Goal: Information Seeking & Learning: Learn about a topic

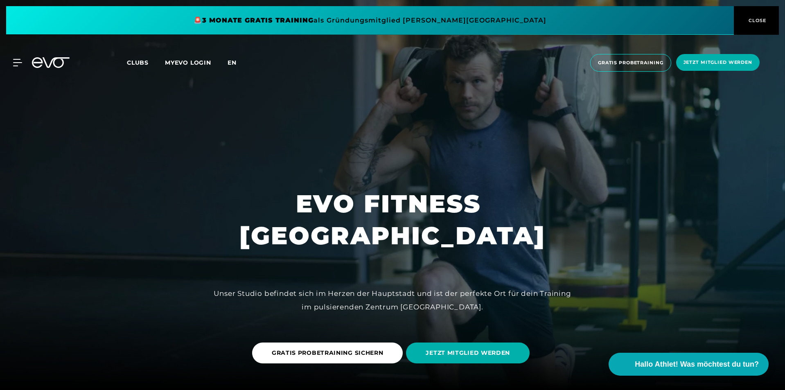
click at [233, 65] on span "en" at bounding box center [232, 62] width 9 height 7
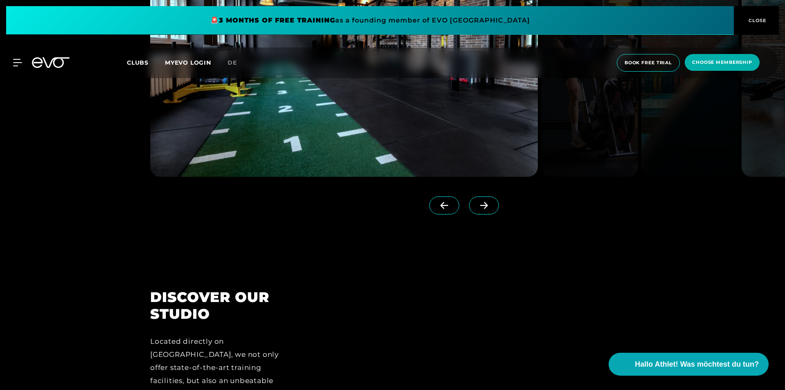
scroll to position [982, 0]
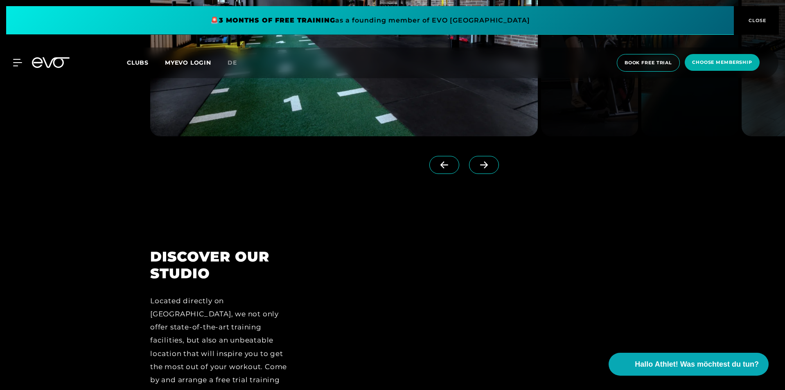
click at [469, 170] on span at bounding box center [484, 165] width 30 height 18
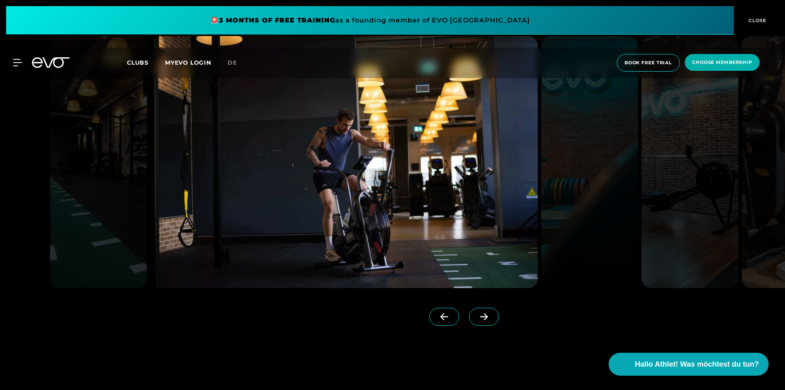
scroll to position [818, 0]
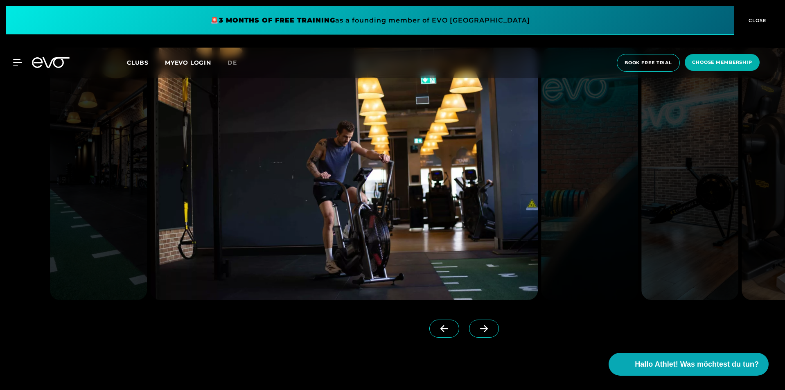
click at [478, 330] on span at bounding box center [484, 329] width 30 height 18
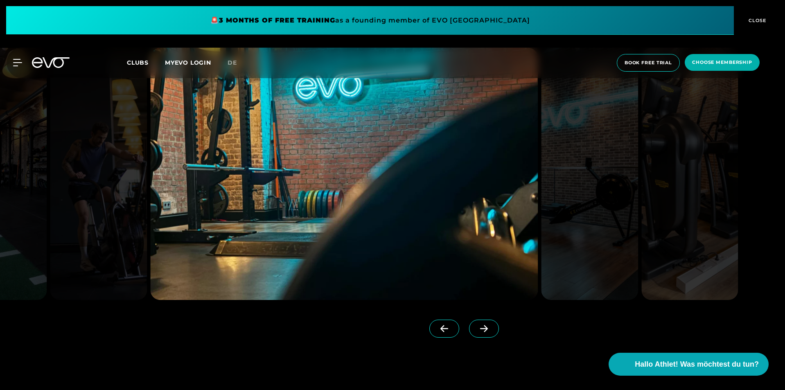
click at [478, 329] on span at bounding box center [484, 329] width 30 height 18
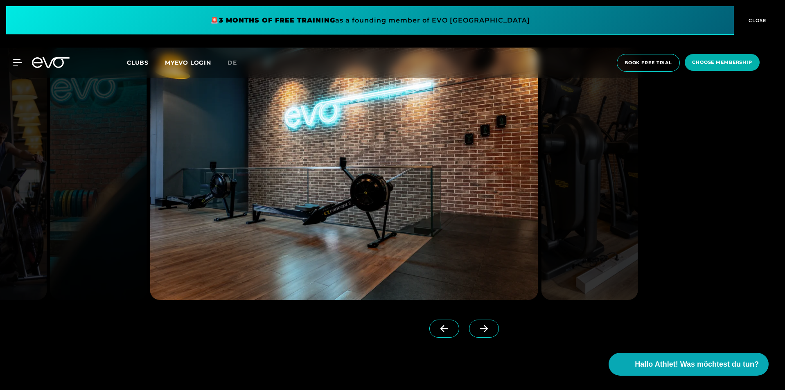
click at [478, 329] on span at bounding box center [484, 329] width 30 height 18
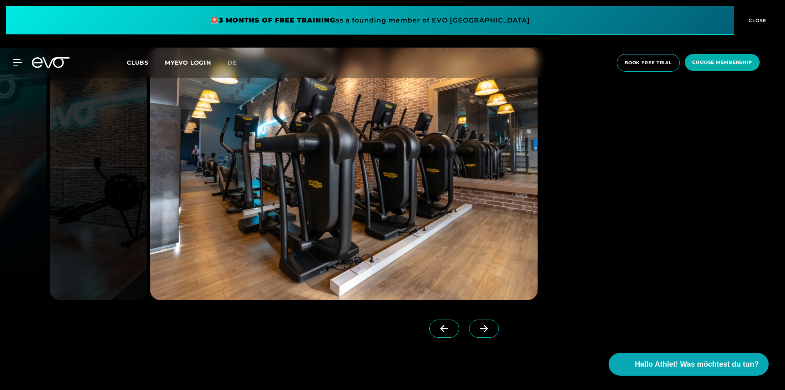
click at [478, 329] on span at bounding box center [484, 329] width 30 height 18
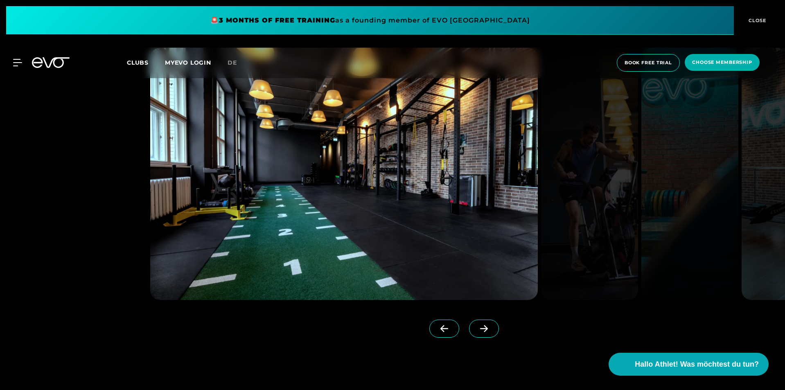
click at [478, 329] on span at bounding box center [484, 329] width 30 height 18
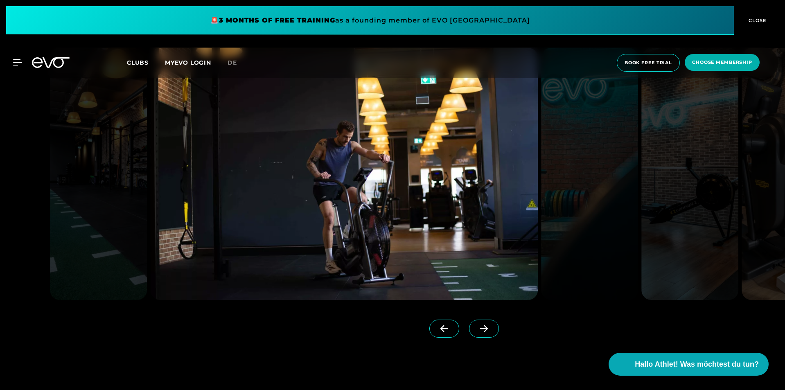
click at [478, 329] on span at bounding box center [484, 329] width 30 height 18
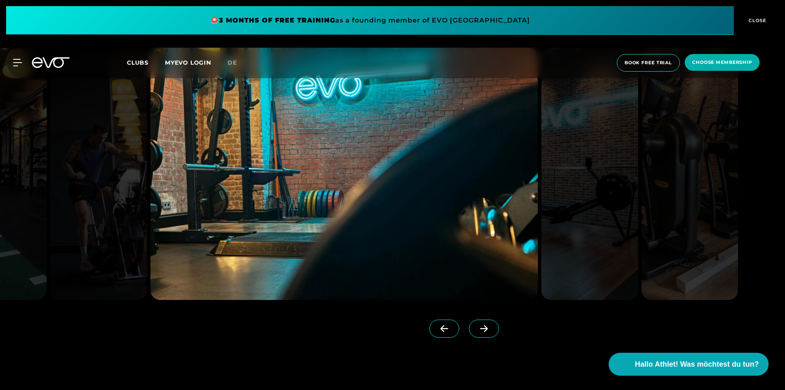
click at [478, 329] on span at bounding box center [484, 329] width 30 height 18
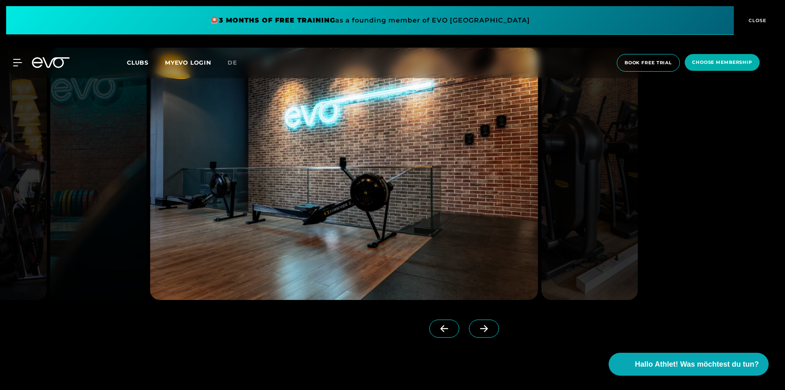
click at [478, 329] on span at bounding box center [484, 329] width 30 height 18
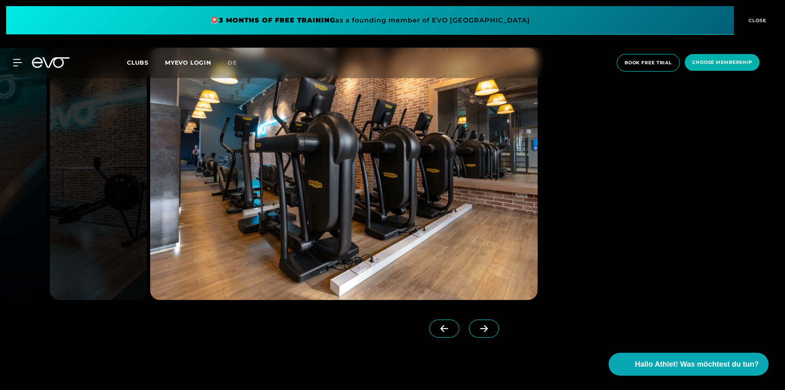
click at [478, 329] on span at bounding box center [484, 329] width 30 height 18
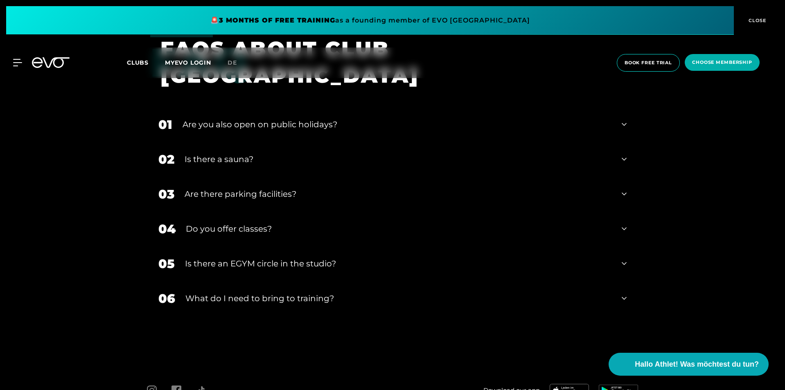
scroll to position [3019, 0]
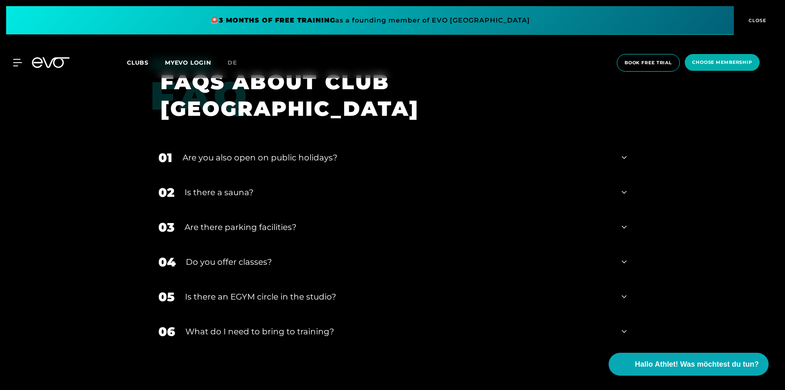
click at [624, 187] on icon at bounding box center [624, 192] width 5 height 10
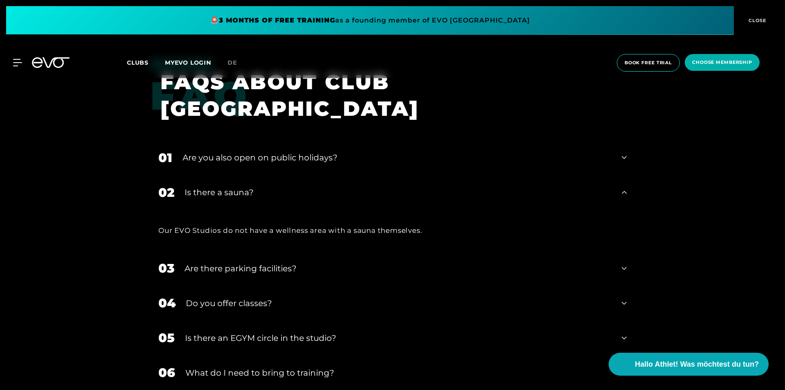
click at [624, 156] on icon at bounding box center [624, 157] width 5 height 3
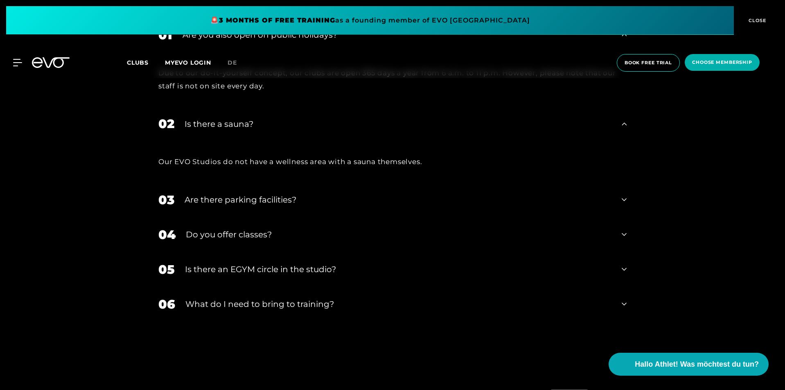
scroll to position [3183, 0]
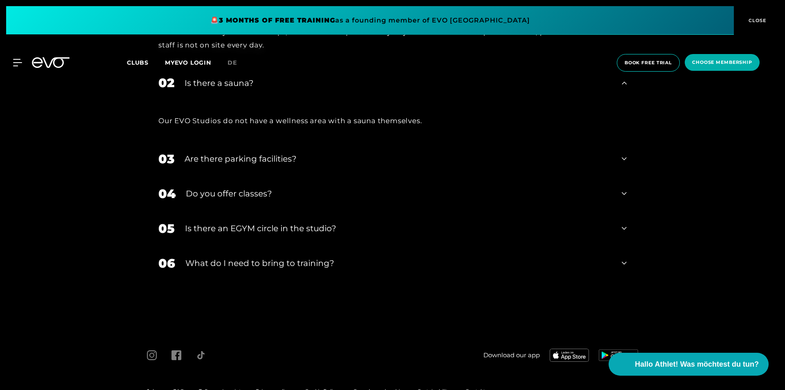
click at [621, 252] on div "06 What do I need to bring to training?" at bounding box center [392, 263] width 485 height 35
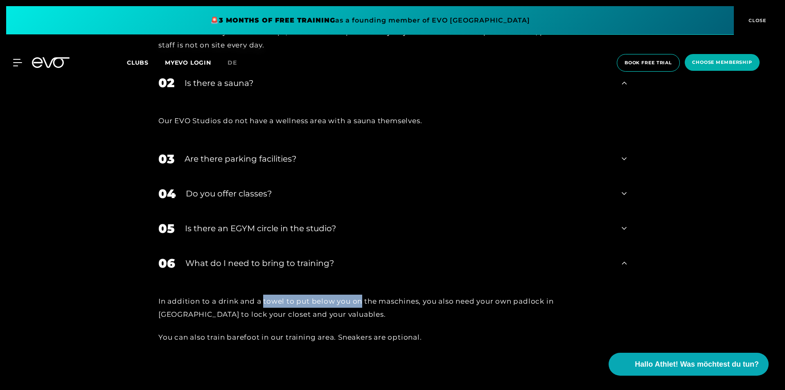
drag, startPoint x: 264, startPoint y: 285, endPoint x: 380, endPoint y: 287, distance: 116.2
click at [379, 295] on div "In addition to a drink and a towel to put below you on the maschines, you also …" at bounding box center [392, 308] width 468 height 27
click at [293, 295] on div "In addition to a drink and a towel to put below you on the maschines, you also …" at bounding box center [392, 308] width 468 height 27
drag, startPoint x: 327, startPoint y: 289, endPoint x: 470, endPoint y: 289, distance: 142.4
click at [469, 295] on div "In addition to a drink and a towel to put below you on the maschines, you also …" at bounding box center [392, 308] width 468 height 27
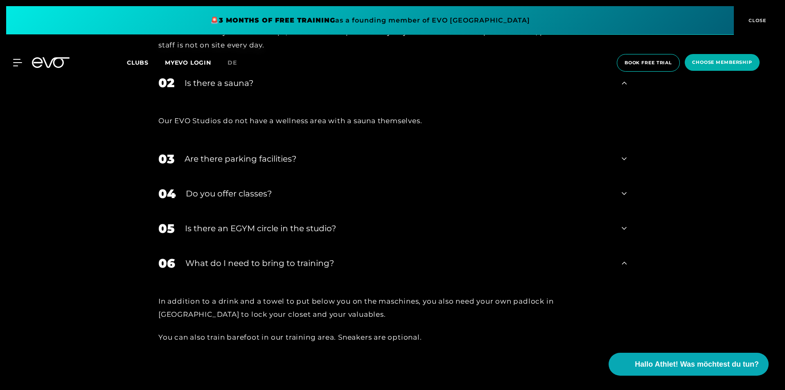
click at [484, 295] on div "In addition to a drink and a towel to put below you on the maschines, you also …" at bounding box center [392, 308] width 468 height 27
drag, startPoint x: 520, startPoint y: 287, endPoint x: 572, endPoint y: 288, distance: 52.0
click at [568, 295] on div "In addition to a drink and a towel to put below you on the maschines, you also …" at bounding box center [392, 308] width 468 height 27
click at [442, 295] on div "In addition to a drink and a towel to put below you on the maschines, you also …" at bounding box center [392, 308] width 468 height 27
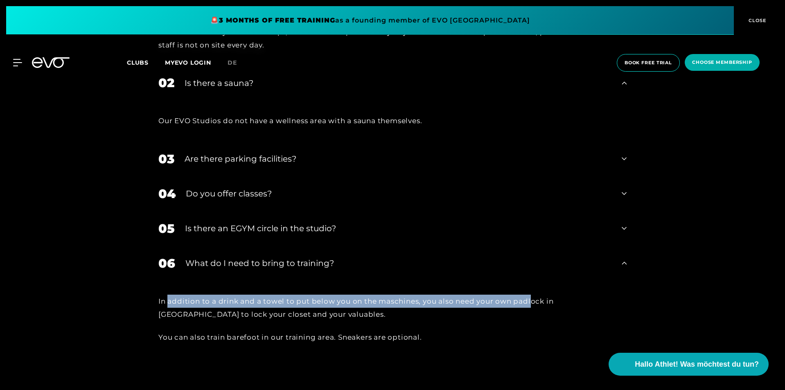
drag, startPoint x: 168, startPoint y: 286, endPoint x: 605, endPoint y: 289, distance: 437.1
click at [574, 295] on div "In addition to a drink and a towel to put below you on the maschines, you also …" at bounding box center [392, 308] width 468 height 27
click at [305, 295] on div "In addition to a drink and a towel to put below you on the maschines, you also …" at bounding box center [392, 308] width 468 height 27
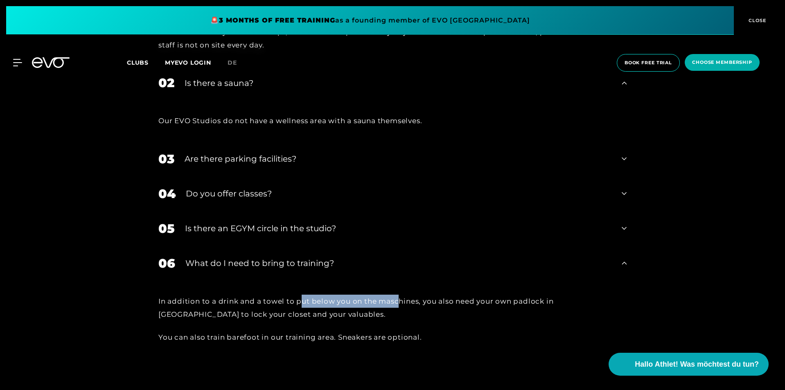
drag, startPoint x: 301, startPoint y: 288, endPoint x: 401, endPoint y: 288, distance: 99.9
click at [401, 295] on div "In addition to a drink and a towel to put below you on the maschines, you also …" at bounding box center [392, 308] width 468 height 27
click at [408, 295] on div "In addition to a drink and a towel to put below you on the maschines, you also …" at bounding box center [392, 308] width 468 height 27
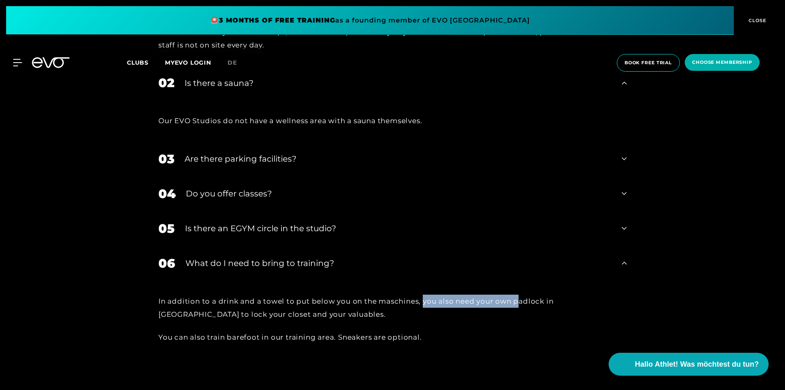
drag, startPoint x: 423, startPoint y: 288, endPoint x: 544, endPoint y: 288, distance: 120.7
click at [539, 295] on div "In addition to a drink and a towel to put below you on the maschines, you also …" at bounding box center [392, 308] width 468 height 27
click at [450, 295] on div "In addition to a drink and a towel to put below you on the maschines, you also …" at bounding box center [392, 308] width 468 height 27
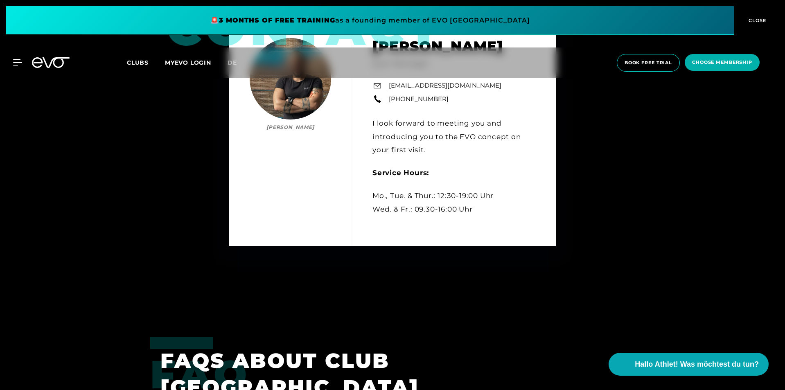
scroll to position [2701, 0]
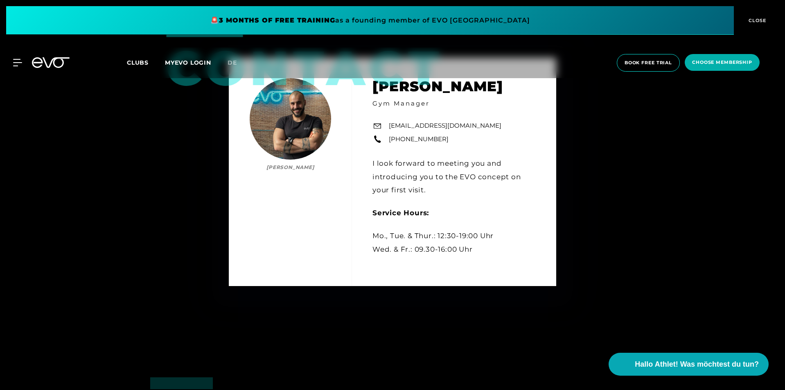
click at [138, 64] on span "Clubs" at bounding box center [138, 62] width 22 height 7
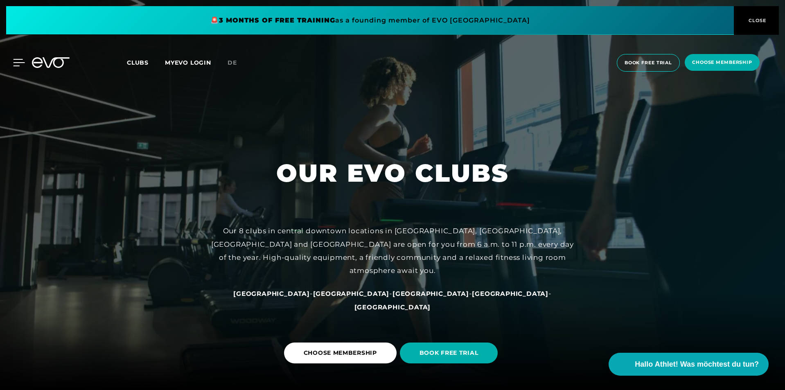
click at [21, 61] on icon at bounding box center [19, 62] width 12 height 7
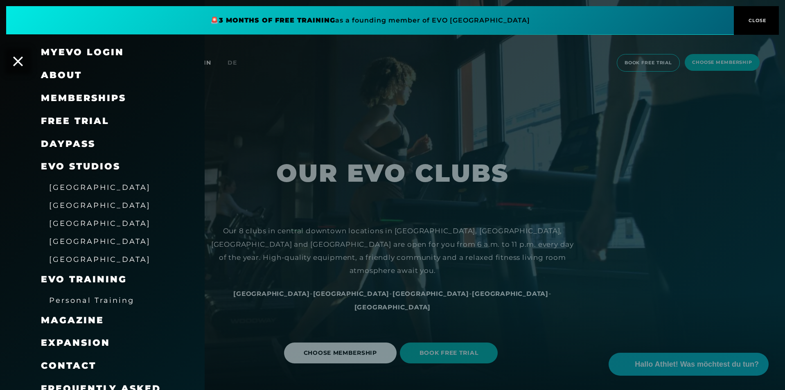
scroll to position [23, 0]
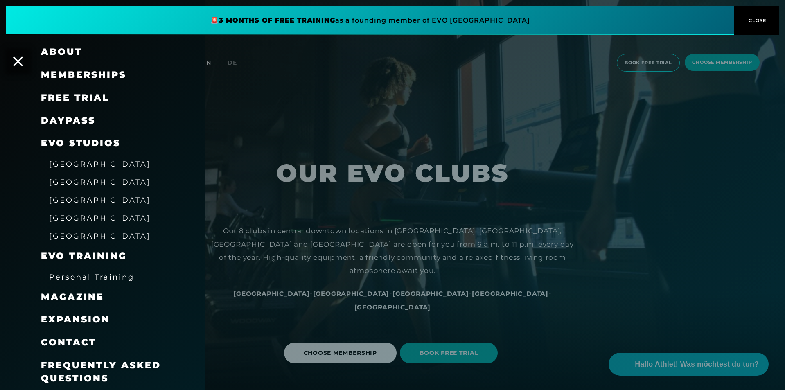
click at [57, 183] on span "[GEOGRAPHIC_DATA]" at bounding box center [99, 182] width 101 height 9
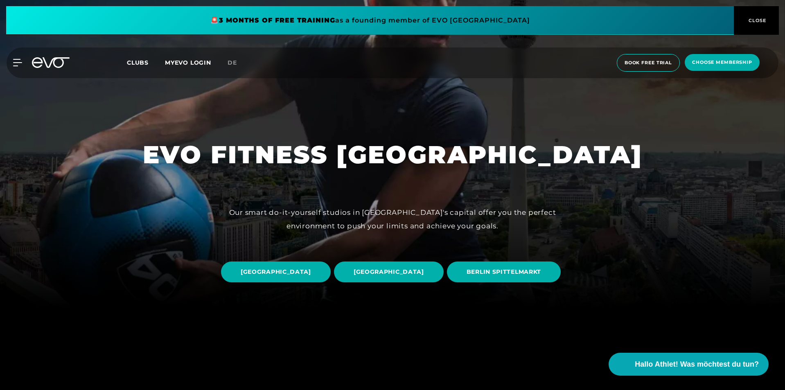
scroll to position [82, 0]
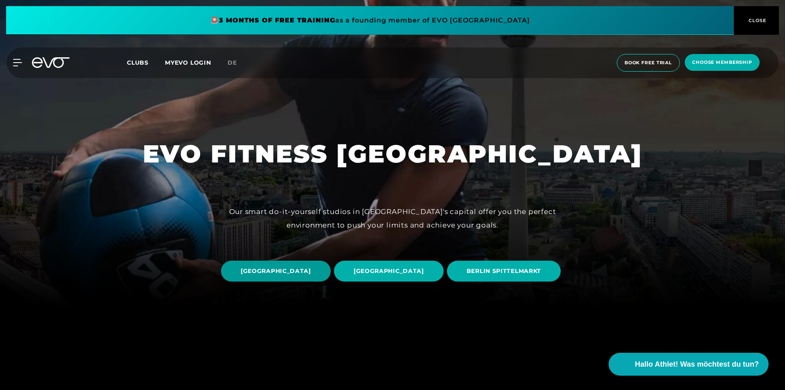
click at [311, 267] on span "[GEOGRAPHIC_DATA]" at bounding box center [276, 271] width 70 height 9
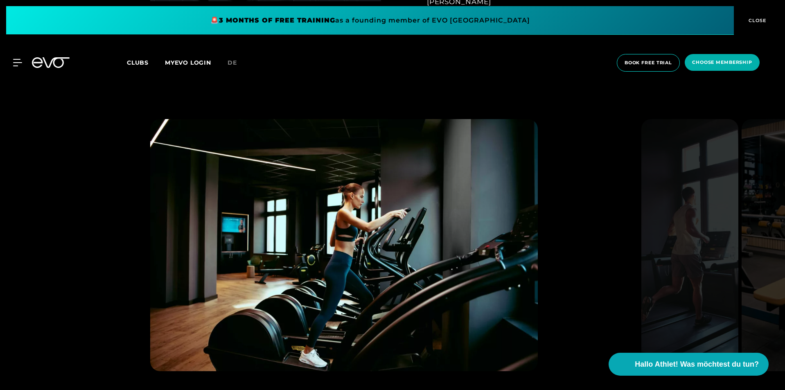
scroll to position [859, 0]
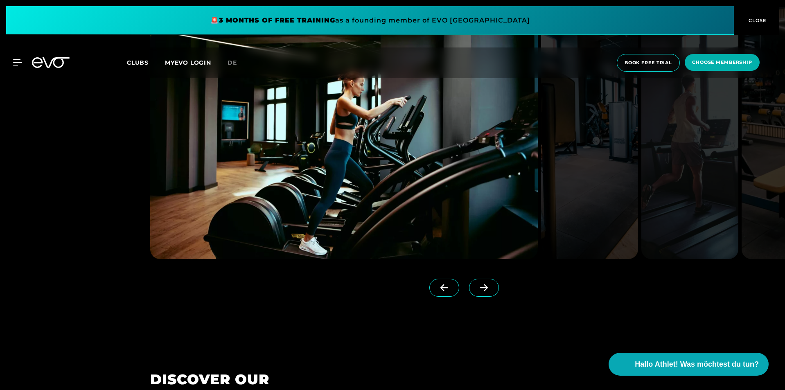
click at [477, 286] on icon at bounding box center [484, 287] width 14 height 7
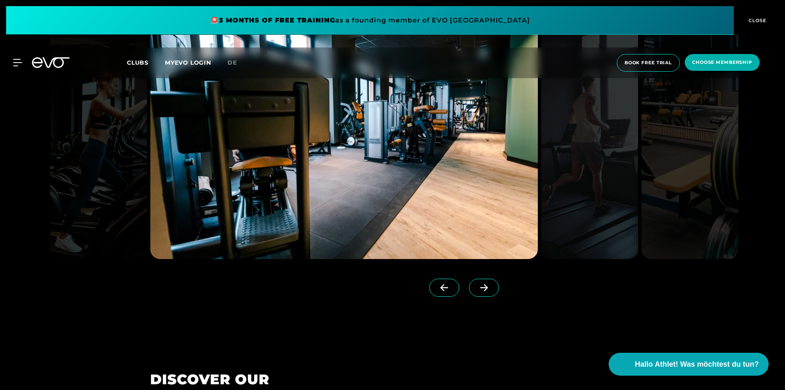
click at [477, 286] on icon at bounding box center [484, 287] width 14 height 7
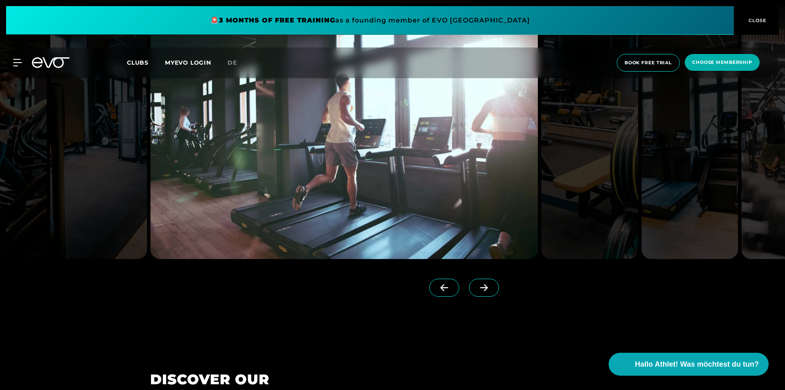
click at [477, 286] on icon at bounding box center [484, 287] width 14 height 7
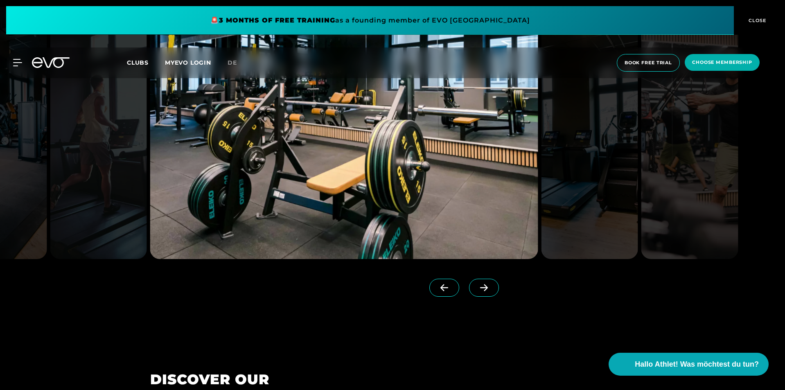
click at [477, 286] on icon at bounding box center [484, 287] width 14 height 7
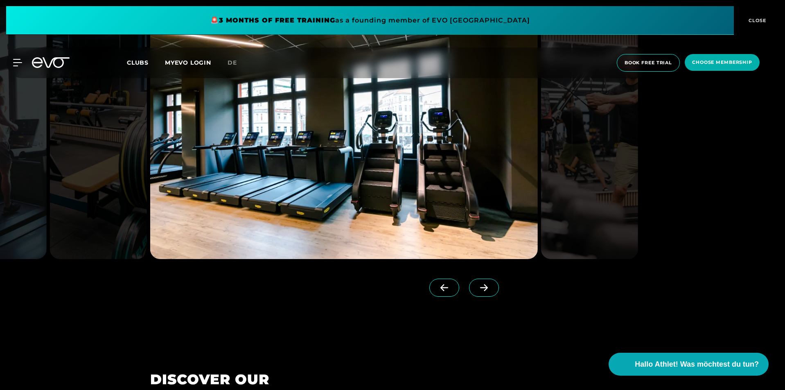
click at [477, 286] on icon at bounding box center [484, 287] width 14 height 7
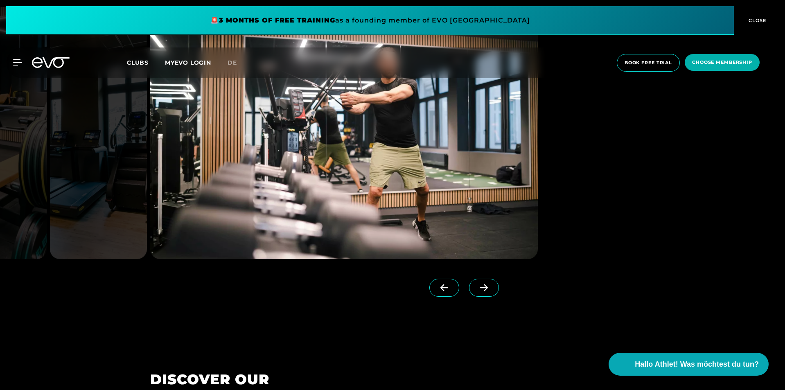
click at [469, 291] on span at bounding box center [484, 288] width 30 height 18
